Goal: Participate in discussion: Engage in conversation with other users on a specific topic

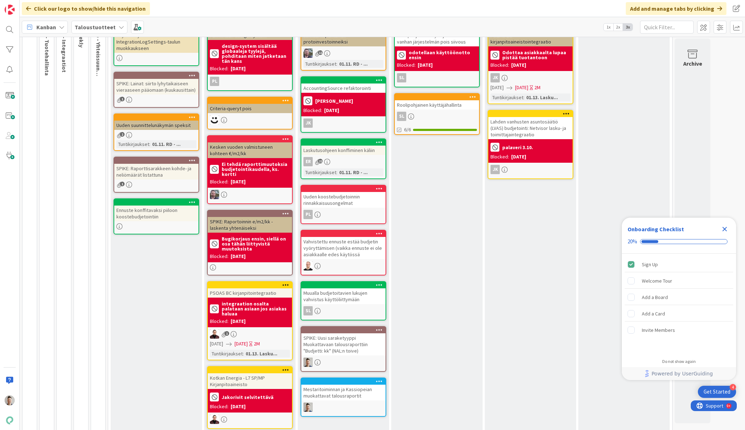
click at [322, 344] on div "SPIKE: Uusi saraketyyppi Muokattavaan talousraporttiin "Budjetti: kk" (NAL:n to…" at bounding box center [343, 345] width 84 height 22
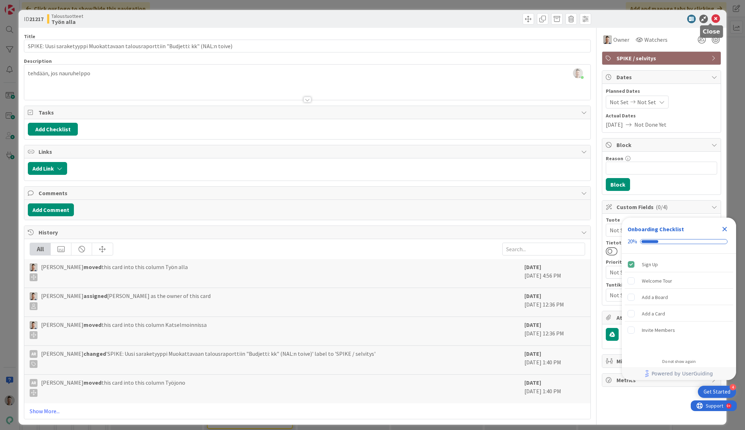
click at [712, 19] on icon at bounding box center [716, 19] width 9 height 9
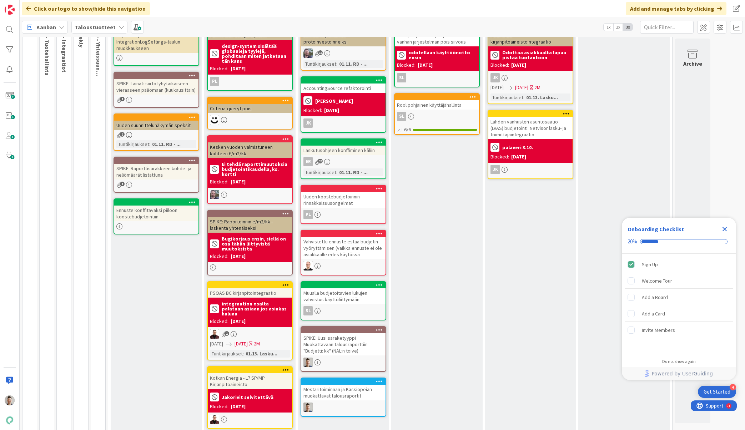
click at [728, 227] on icon "Close Checklist" at bounding box center [725, 229] width 9 height 9
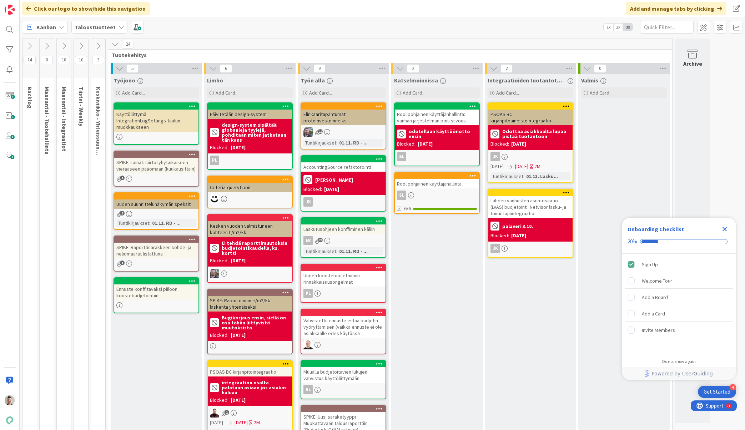
click at [98, 46] on icon at bounding box center [98, 46] width 8 height 8
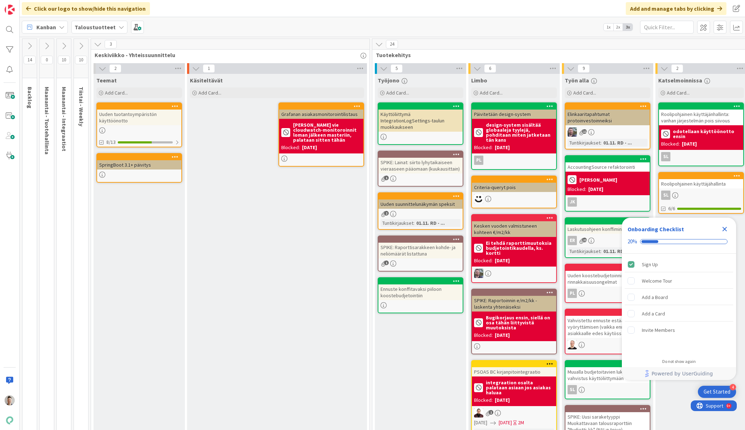
click at [726, 228] on icon "Close Checklist" at bounding box center [725, 229] width 5 height 5
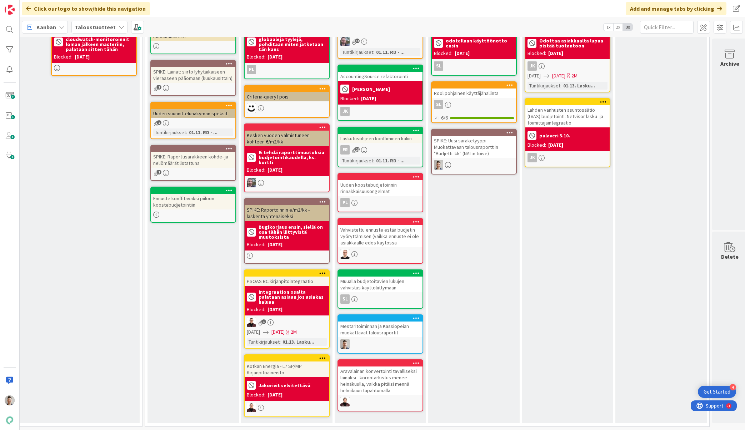
scroll to position [81, 228]
